Goal: Communication & Community: Ask a question

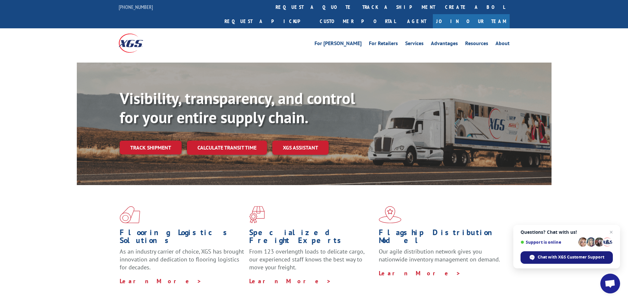
click at [558, 260] on span "Chat with XGS Customer Support" at bounding box center [571, 258] width 67 height 6
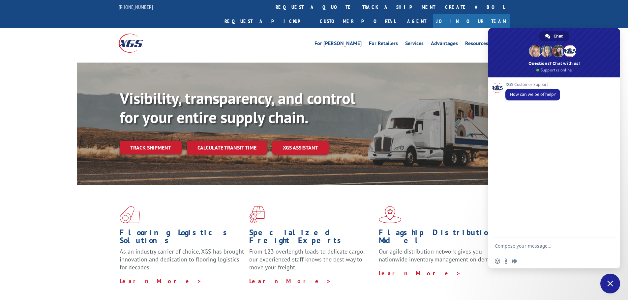
click at [545, 244] on textarea "Compose your message..." at bounding box center [548, 246] width 106 height 16
type textarea "hi"
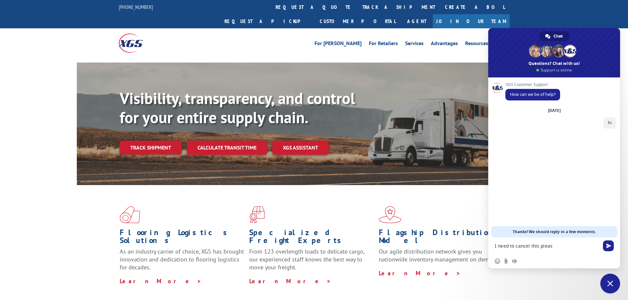
type textarea "I need to cancel this please"
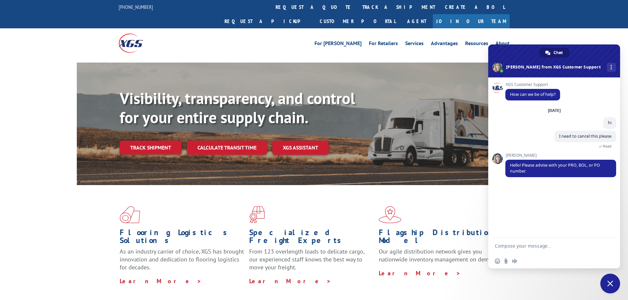
paste textarea "PU00059944"
type textarea "PU00059944"
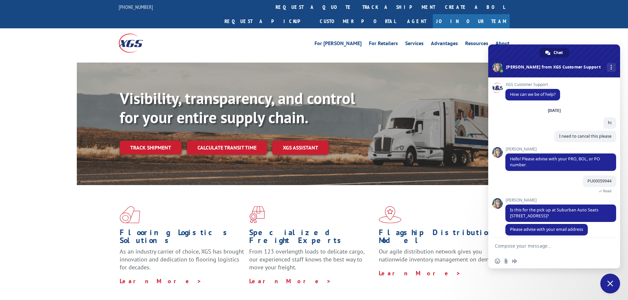
scroll to position [5, 0]
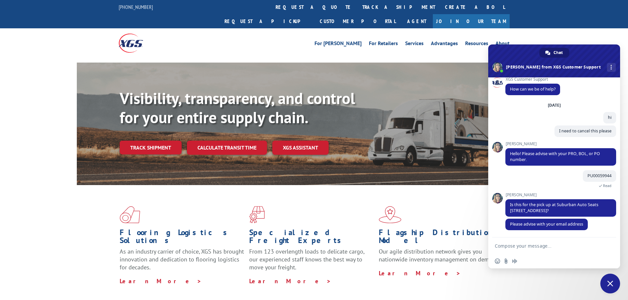
click at [542, 248] on textarea "Compose your message..." at bounding box center [548, 246] width 106 height 16
click at [533, 250] on textarea "Compose your message..." at bounding box center [548, 246] width 106 height 16
type textarea "yes"
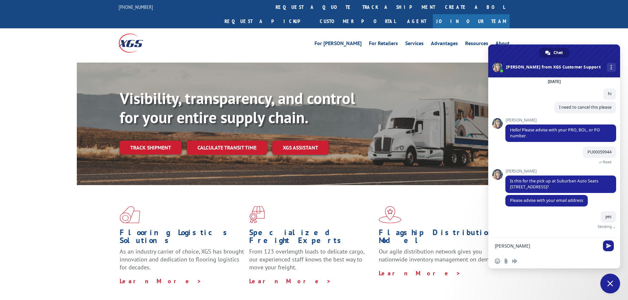
scroll to position [21, 0]
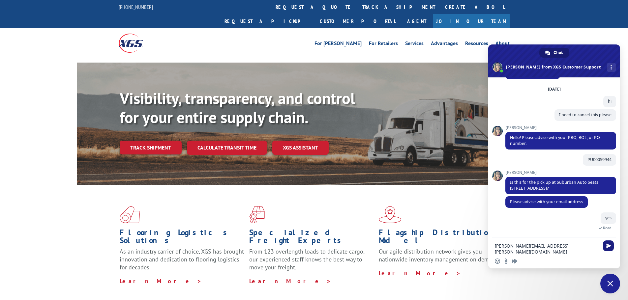
type textarea "[PERSON_NAME][EMAIL_ADDRESS][PERSON_NAME][DOMAIN_NAME]"
click at [610, 248] on span "Send" at bounding box center [608, 246] width 5 height 5
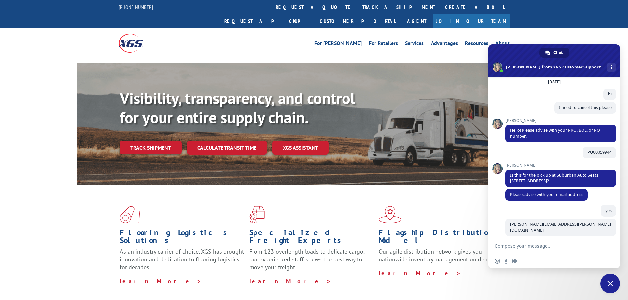
scroll to position [35, 0]
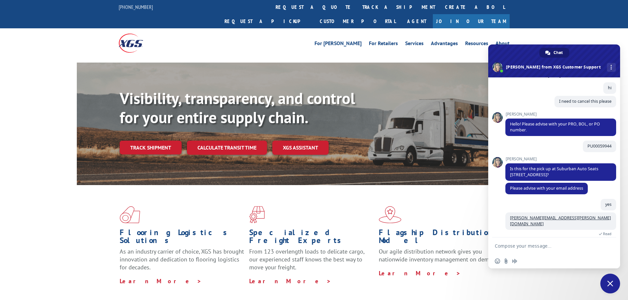
click at [549, 246] on textarea "Compose your message..." at bounding box center [548, 246] width 106 height 16
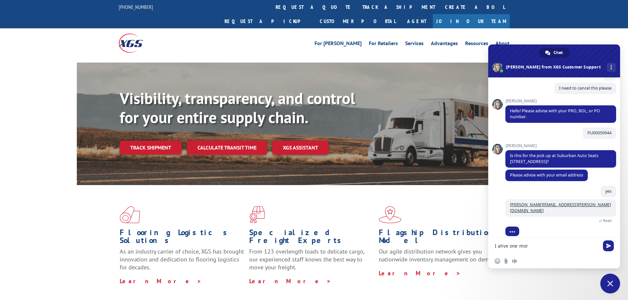
type textarea "I ahve one more"
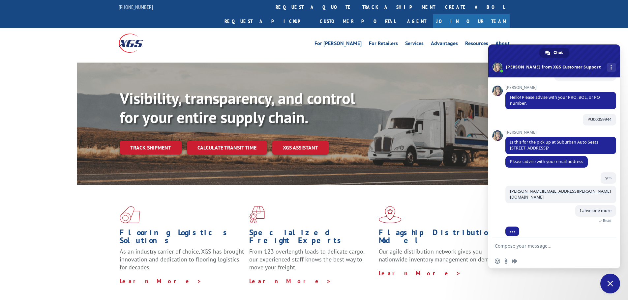
paste textarea "PU00059467"
type textarea "PU00059467"
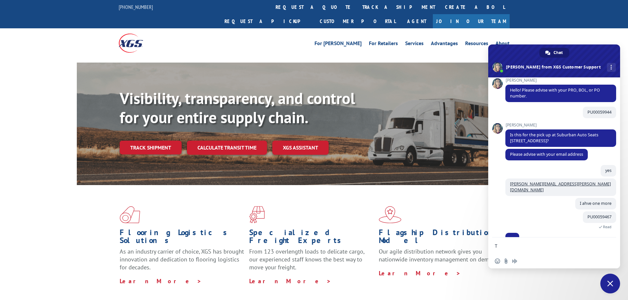
scroll to position [75, 0]
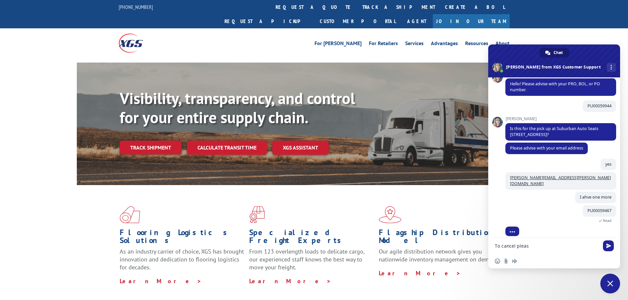
type textarea "To cancel please"
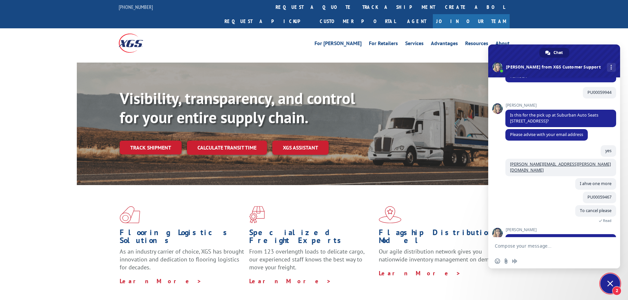
scroll to position [124, 0]
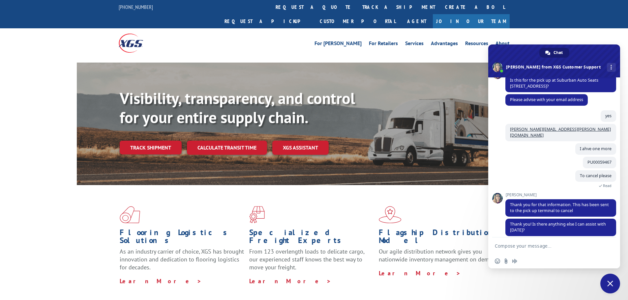
click at [531, 247] on textarea "Compose your message..." at bounding box center [548, 246] width 106 height 16
type textarea "Thanks"
